Goal: Find specific page/section: Find specific page/section

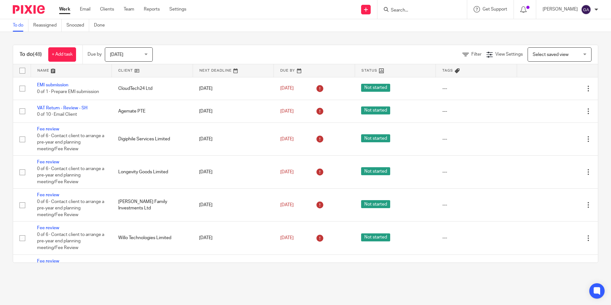
click at [397, 9] on input "Search" at bounding box center [418, 11] width 57 height 6
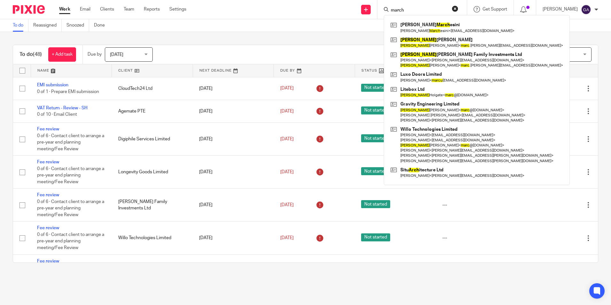
type input "march"
drag, startPoint x: 385, startPoint y: 12, endPoint x: 371, endPoint y: 11, distance: 13.5
click at [371, 11] on div "Send new email Create task Add client march Alessandro March esini Alessandro M…" at bounding box center [403, 9] width 415 height 19
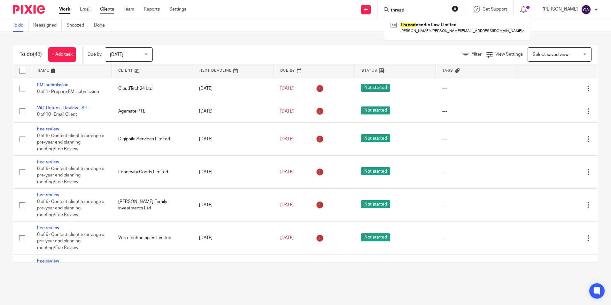
type input "thread"
click at [103, 10] on link "Clients" at bounding box center [107, 9] width 14 height 6
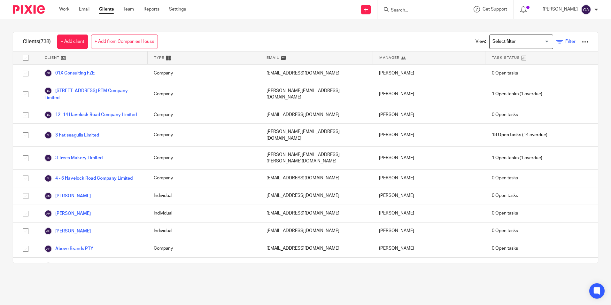
click at [565, 43] on span "Filter" at bounding box center [570, 41] width 10 height 4
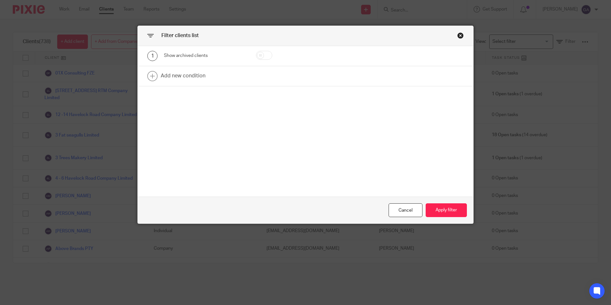
click at [265, 54] on input "checkbox" at bounding box center [264, 55] width 16 height 9
checkbox input "true"
click at [437, 211] on button "Apply filter" at bounding box center [445, 210] width 41 height 14
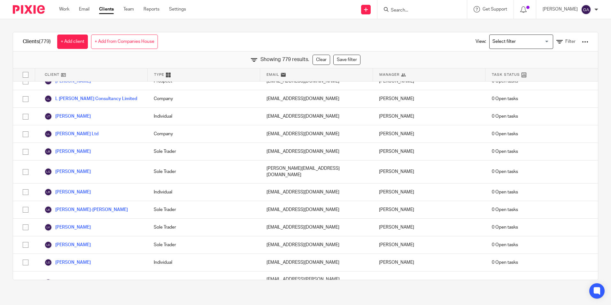
scroll to position [8453, 0]
